Goal: Check status

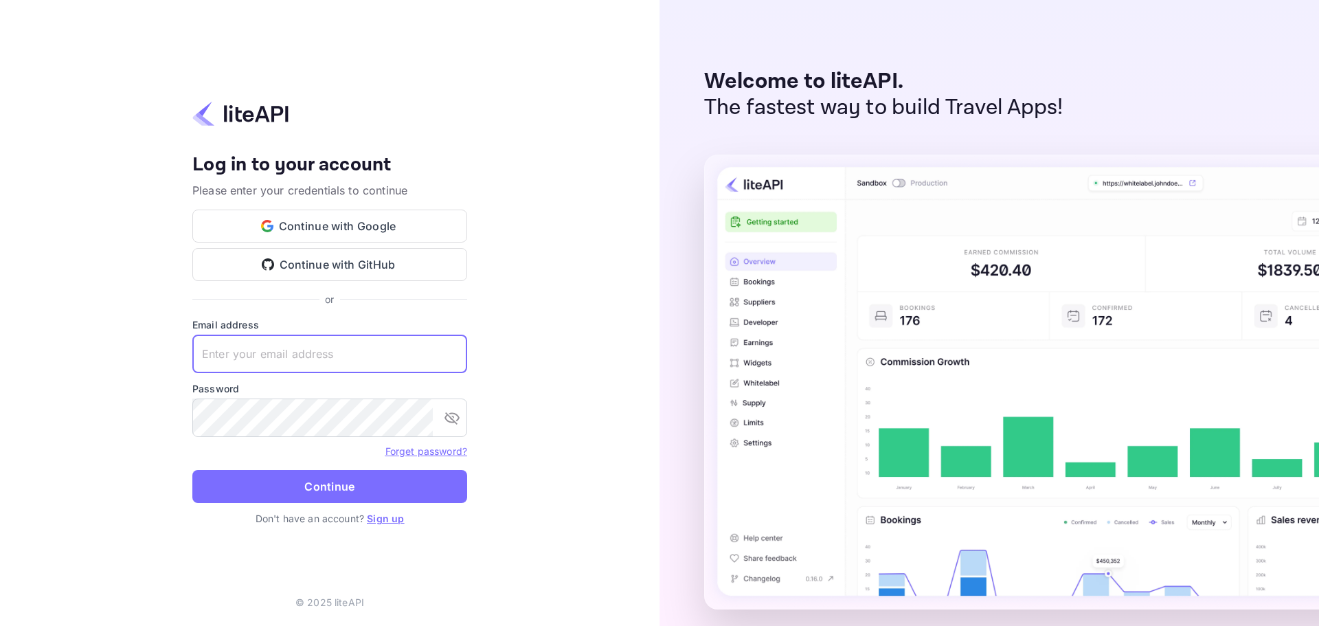
click at [337, 365] on input "text" at bounding box center [329, 354] width 275 height 38
paste input "services@withjoy.com"
type input "services@withjoy.com"
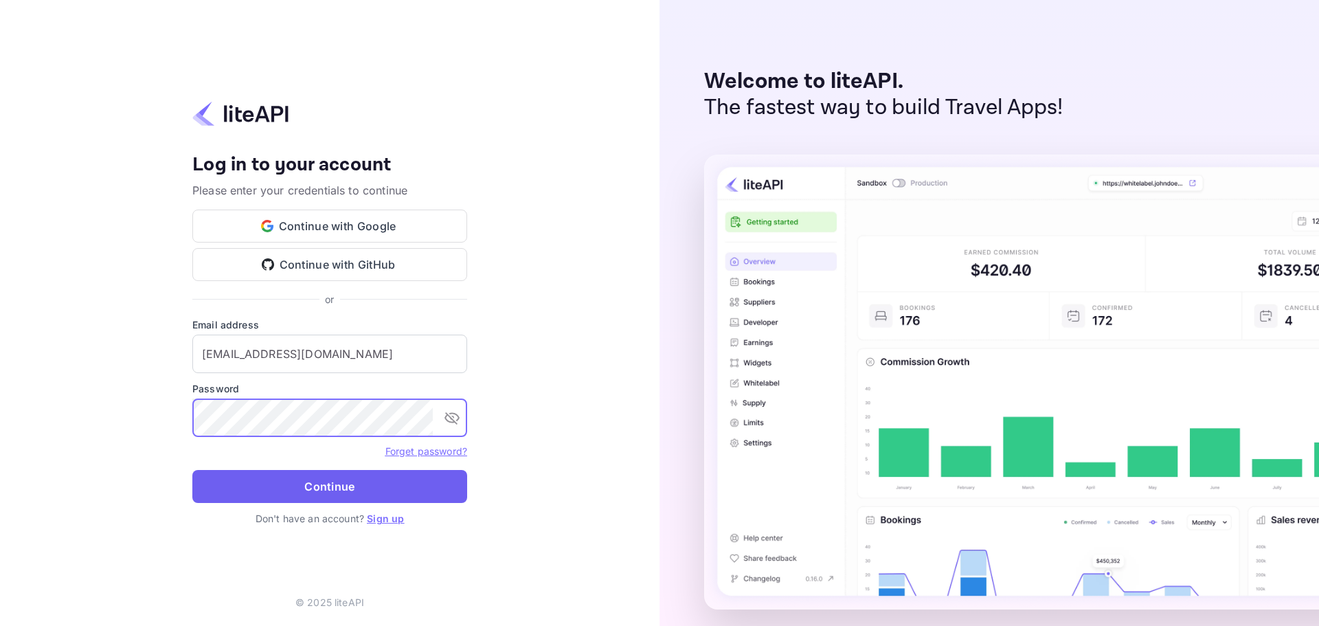
click at [316, 477] on button "Continue" at bounding box center [329, 486] width 275 height 33
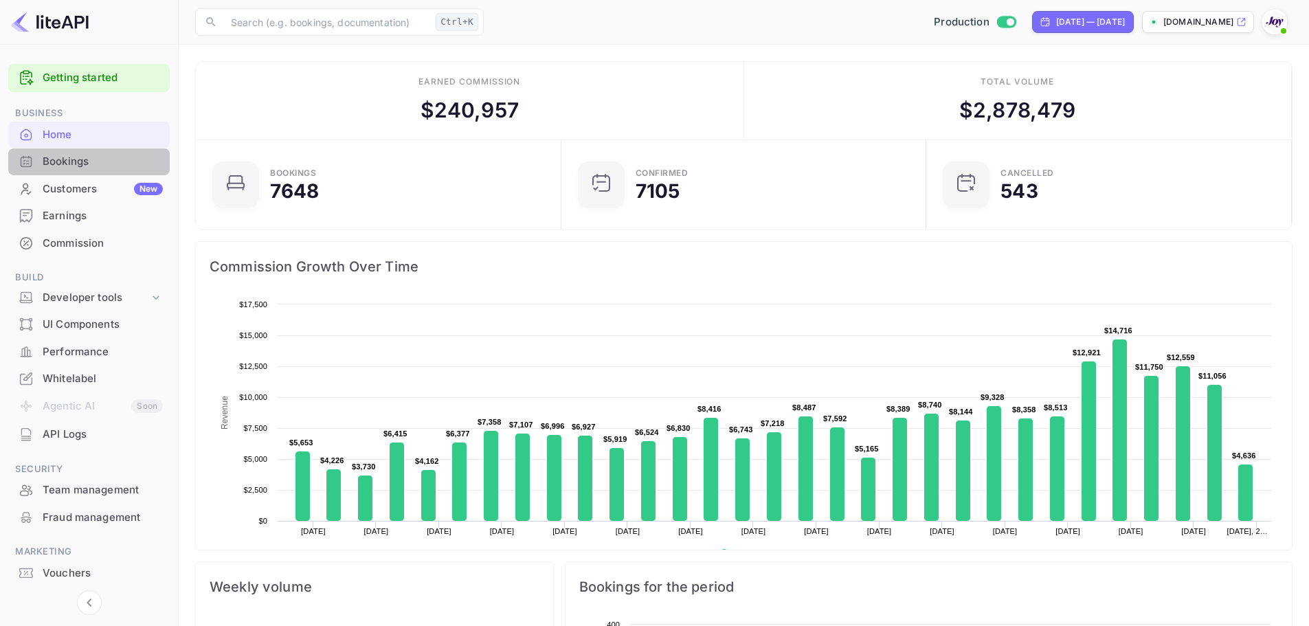
click at [62, 164] on div "Bookings" at bounding box center [103, 162] width 120 height 16
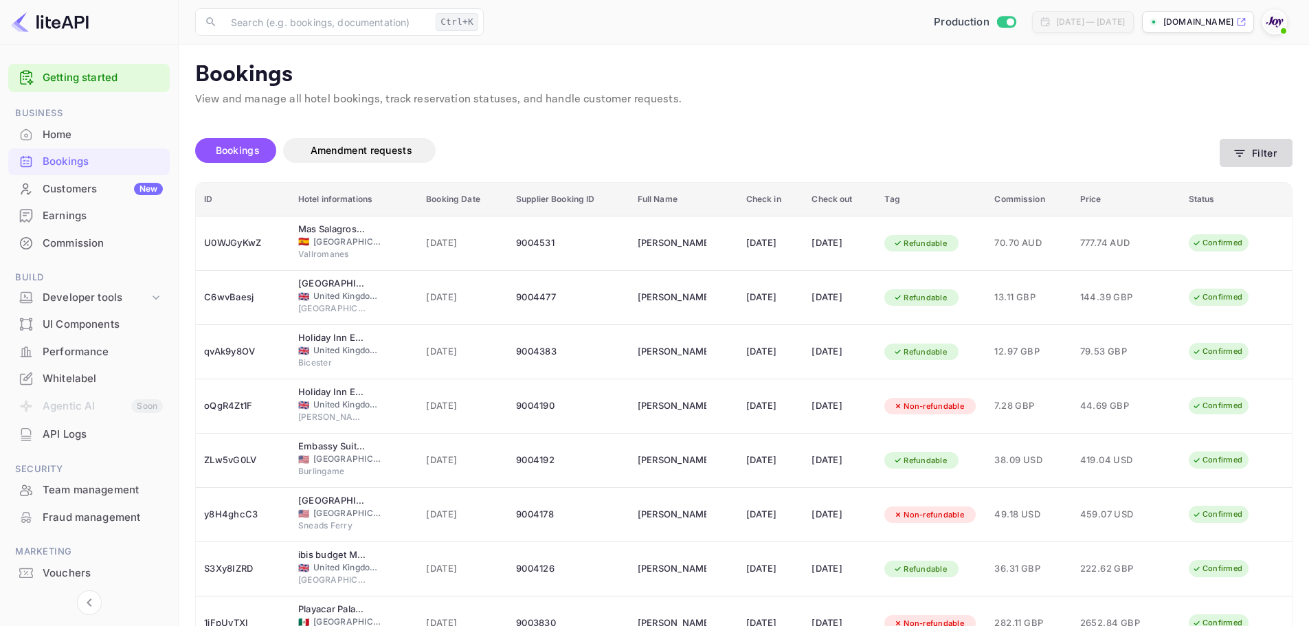
click at [1244, 147] on icon "button" at bounding box center [1239, 153] width 14 height 14
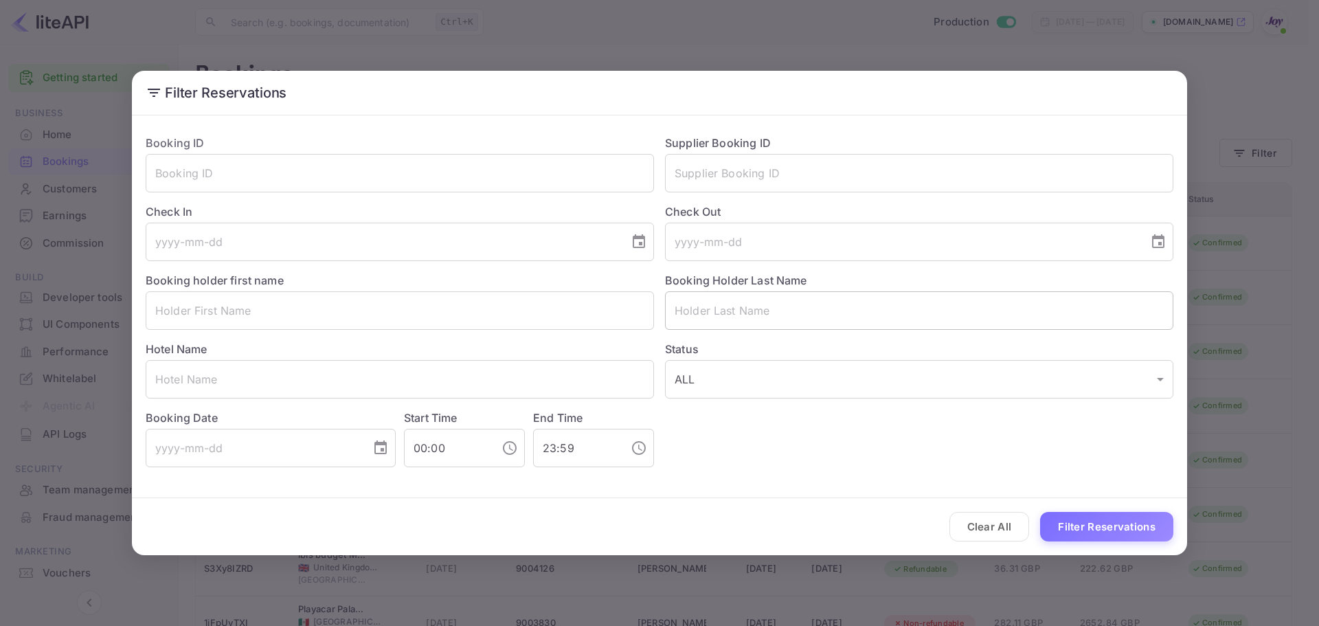
click at [703, 304] on input "text" at bounding box center [919, 310] width 508 height 38
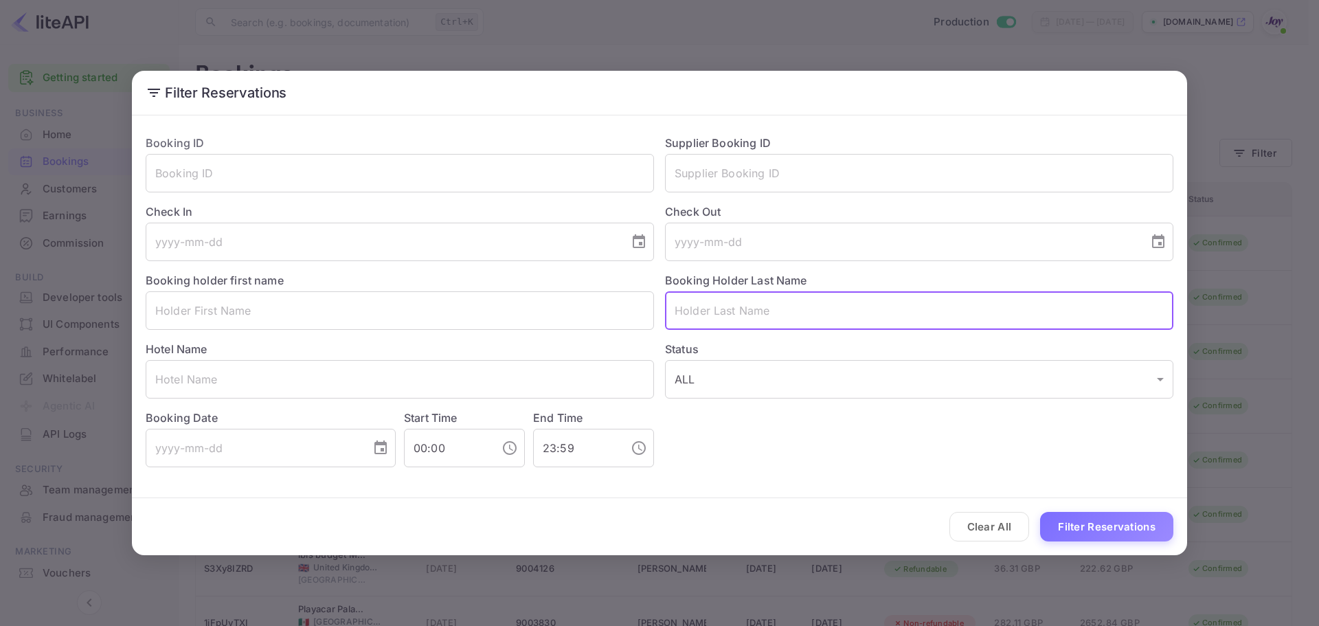
paste input "[PERSON_NAME]"
type input "[PERSON_NAME]"
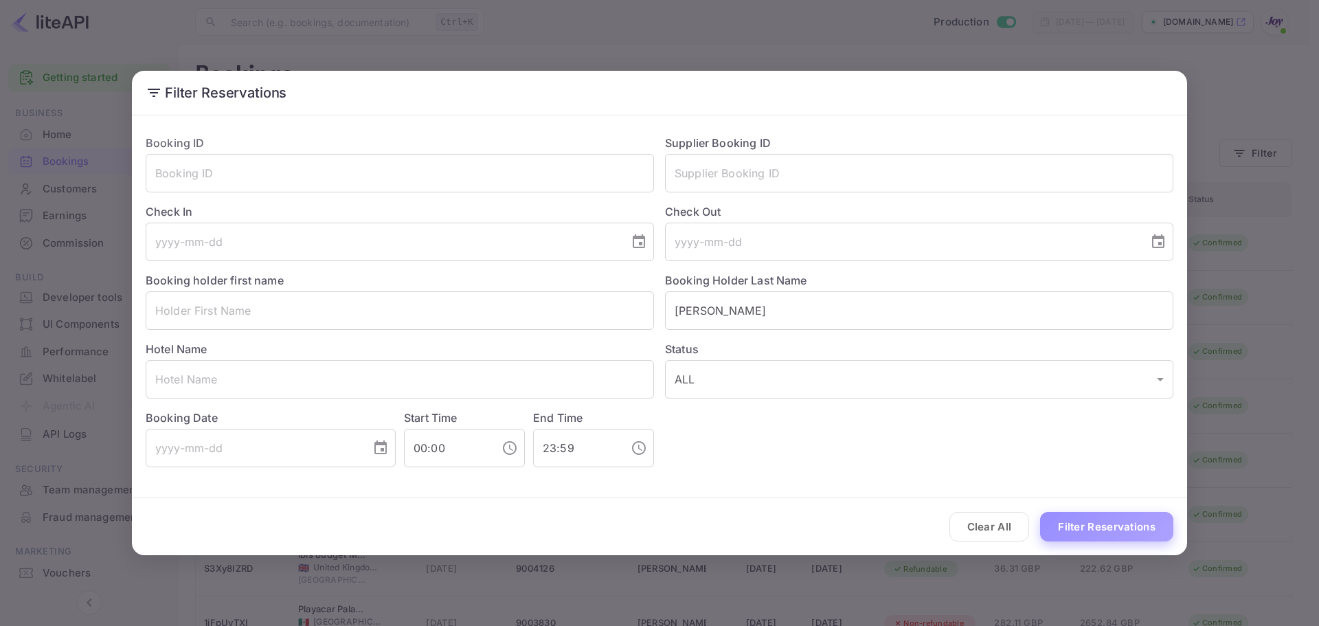
click at [1081, 526] on button "Filter Reservations" at bounding box center [1106, 527] width 133 height 30
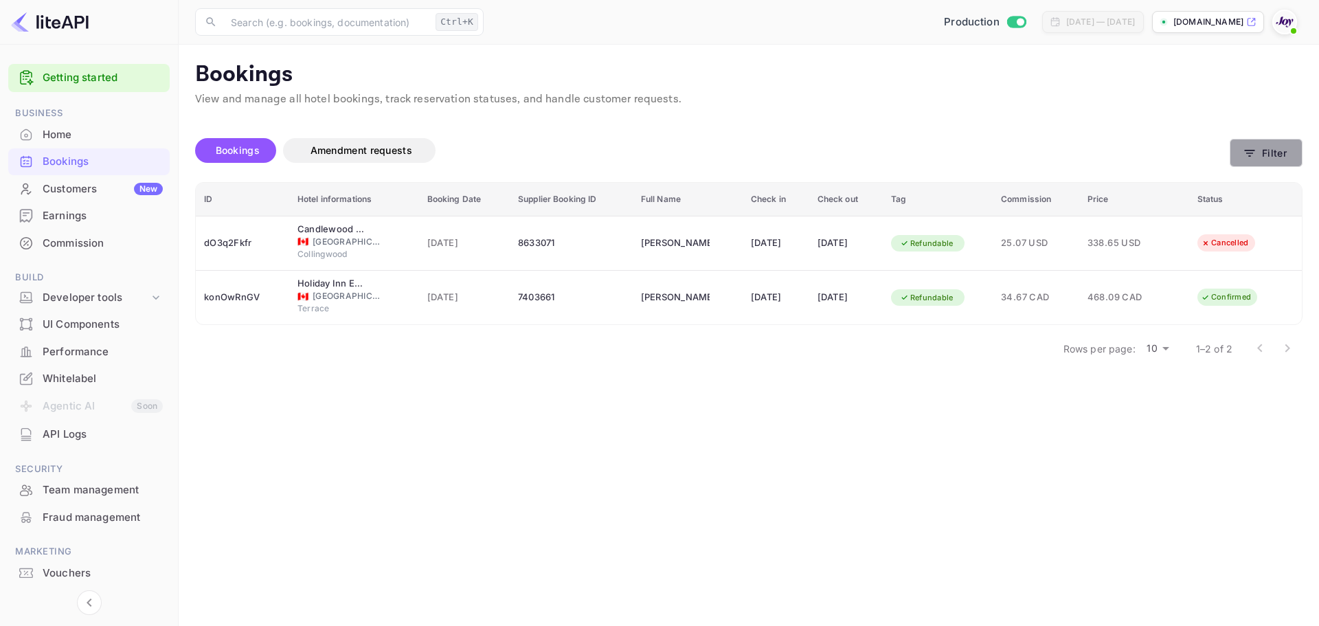
click at [1292, 148] on button "Filter" at bounding box center [1266, 153] width 73 height 28
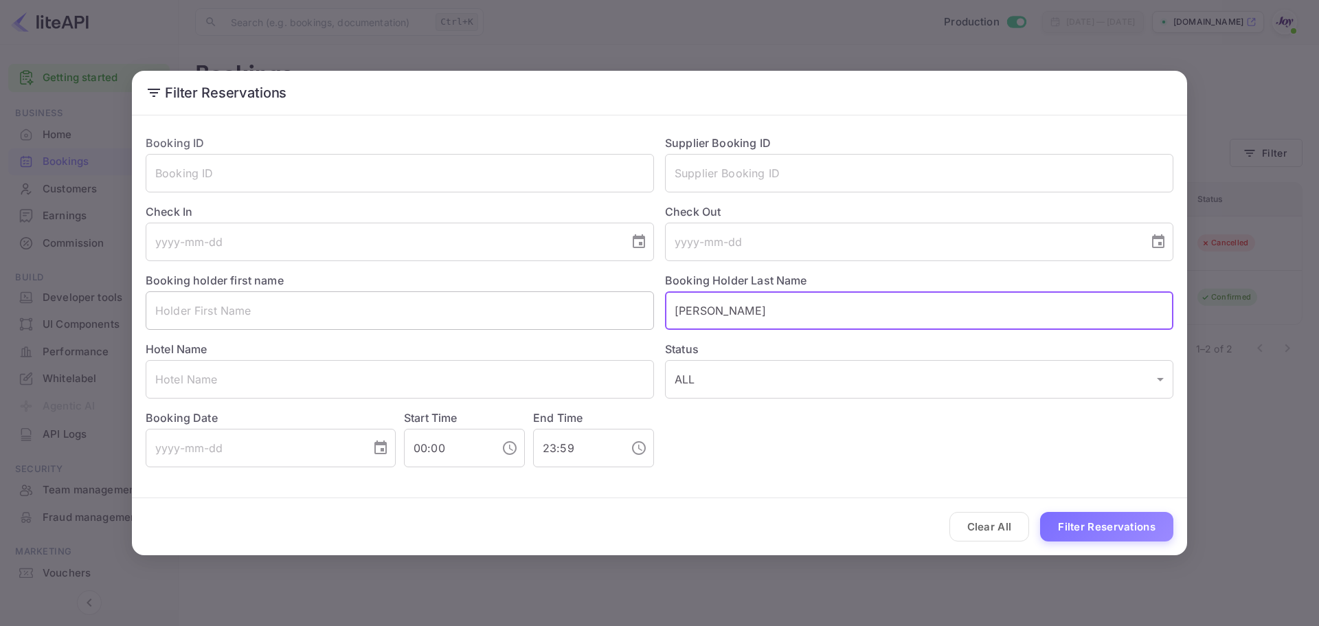
drag, startPoint x: 782, startPoint y: 311, endPoint x: 499, endPoint y: 317, distance: 283.1
click at [499, 317] on div "Booking ID ​ Supplier Booking ID ​ Check In ​ Check Out ​ Booking holder first …" at bounding box center [654, 295] width 1039 height 343
paste input "[PERSON_NAME]"
type input "[PERSON_NAME]"
click at [1103, 524] on button "Filter Reservations" at bounding box center [1106, 527] width 133 height 30
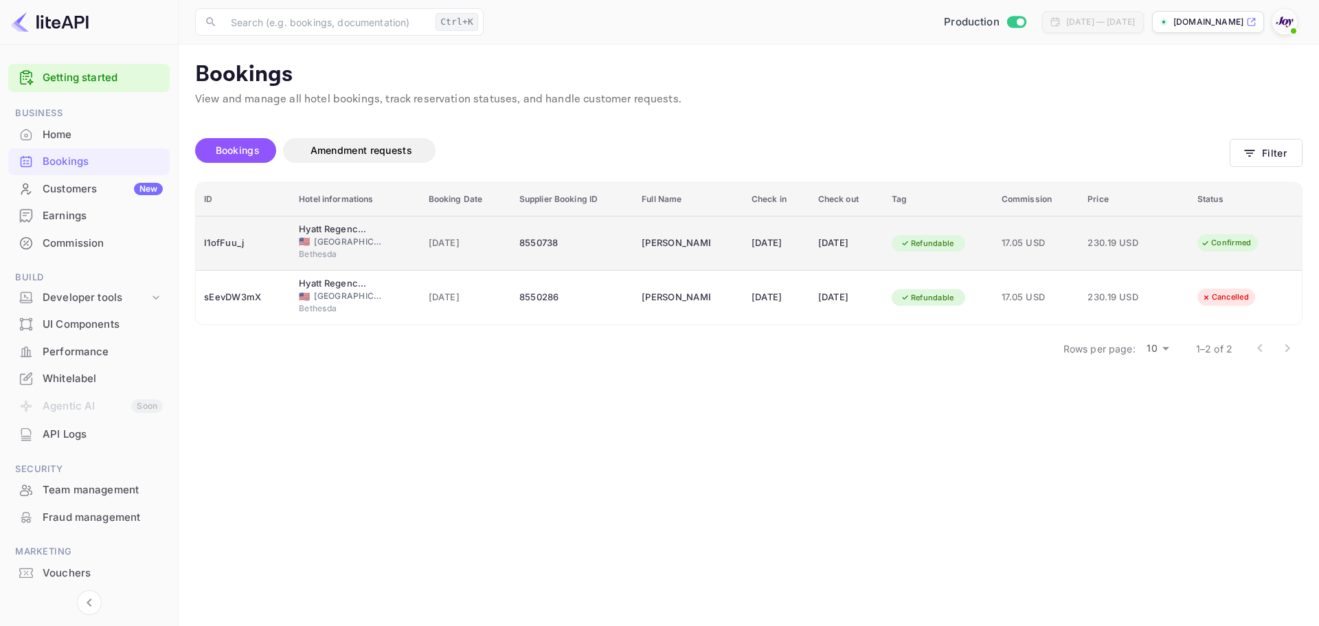
click at [272, 255] on td "I1ofFuu_j" at bounding box center [243, 243] width 95 height 55
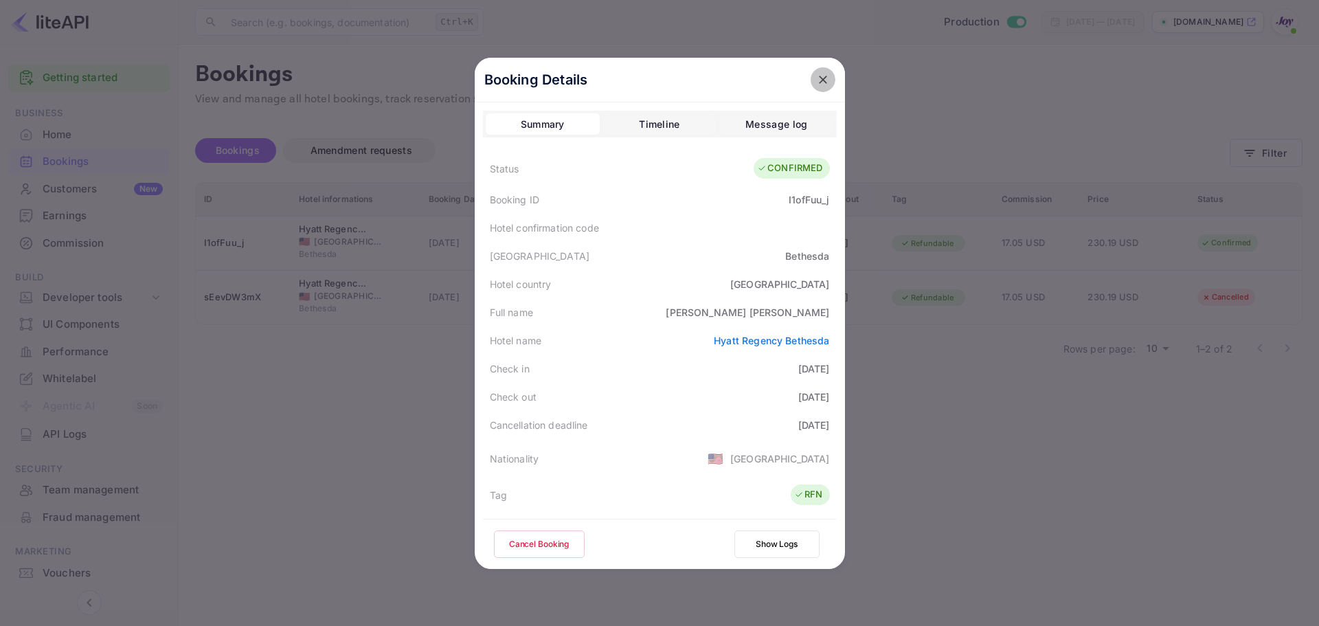
click at [824, 76] on icon "close" at bounding box center [823, 80] width 14 height 14
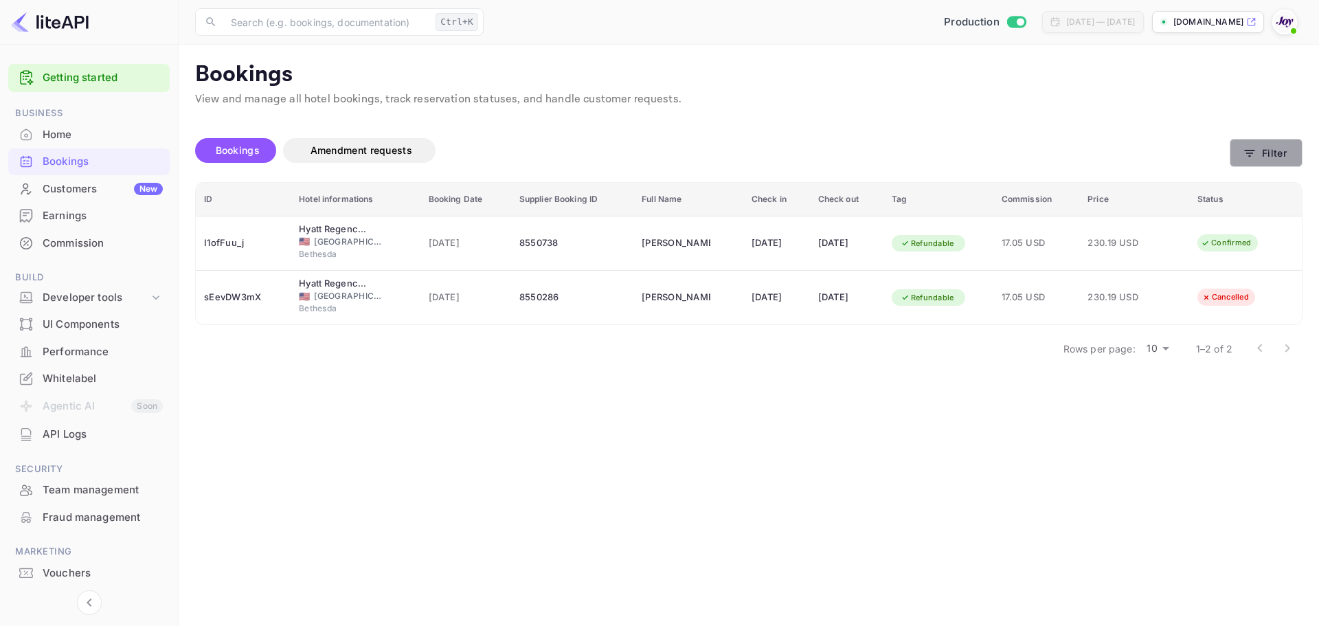
click at [1300, 160] on button "Filter" at bounding box center [1266, 153] width 73 height 28
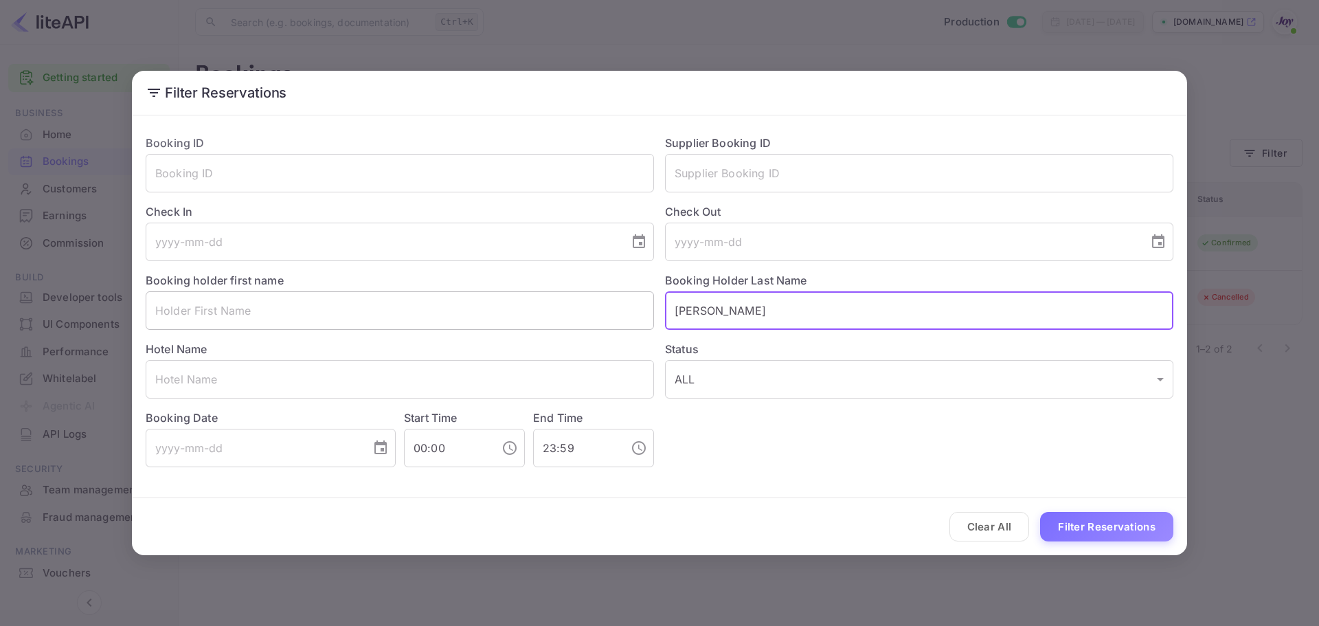
drag, startPoint x: 726, startPoint y: 309, endPoint x: 616, endPoint y: 317, distance: 110.9
click at [616, 317] on div "Booking ID ​ Supplier Booking ID ​ Check In ​ Check Out ​ Booking holder first …" at bounding box center [654, 295] width 1039 height 343
paste input "8739307"
type input "8739307"
drag, startPoint x: 747, startPoint y: 317, endPoint x: 605, endPoint y: 295, distance: 143.9
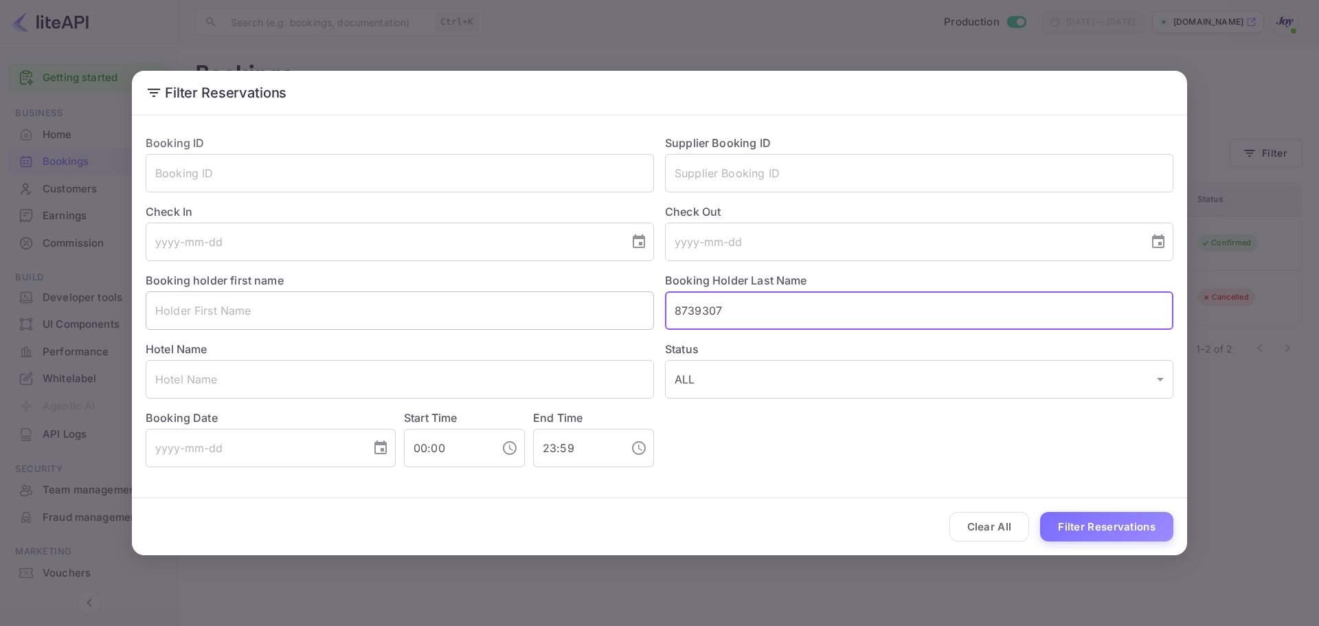
click at [605, 295] on div "Booking ID ​ Supplier Booking ID ​ Check In ​ Check Out ​ Booking holder first …" at bounding box center [654, 295] width 1039 height 343
click at [718, 158] on input "text" at bounding box center [919, 173] width 508 height 38
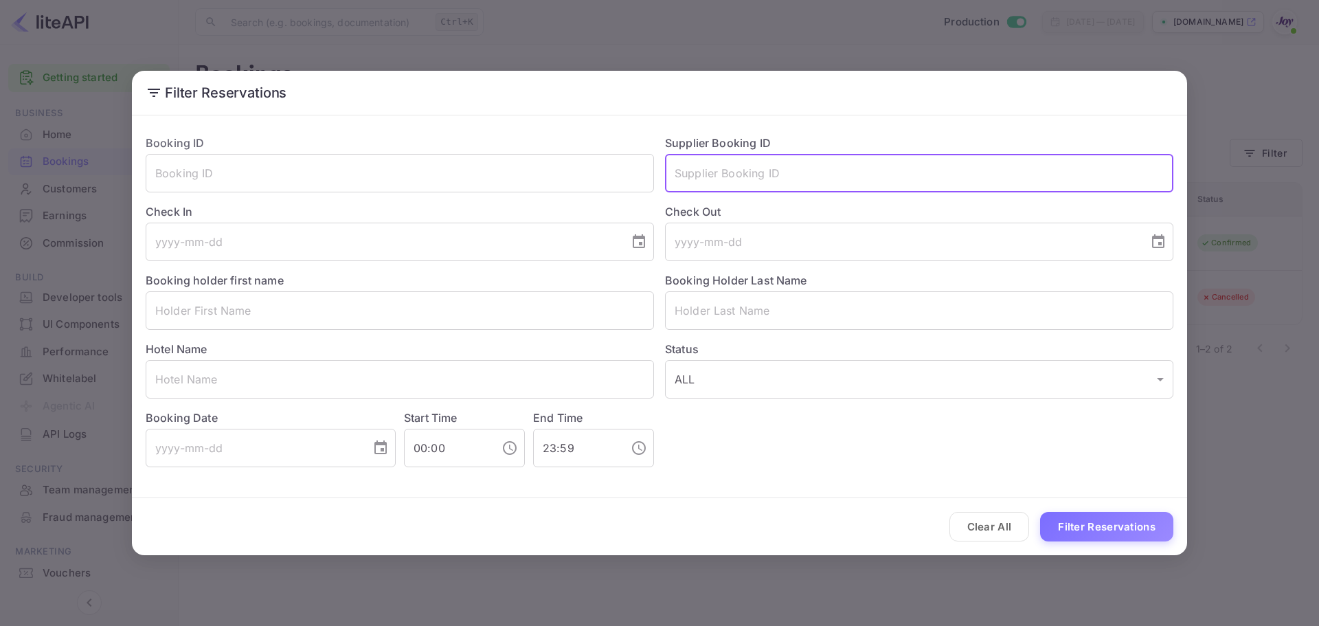
paste input "8739307"
type input "8739307"
click at [1099, 525] on button "Filter Reservations" at bounding box center [1106, 527] width 133 height 30
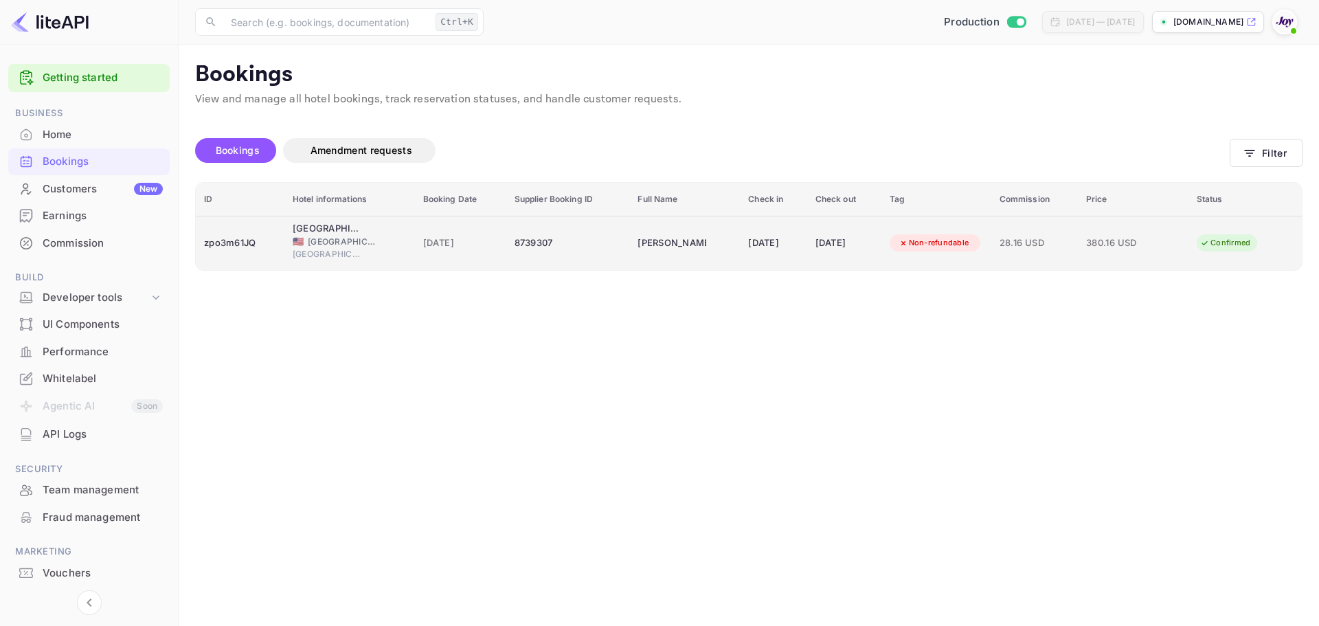
click at [348, 249] on span "[GEOGRAPHIC_DATA]" at bounding box center [327, 254] width 69 height 12
